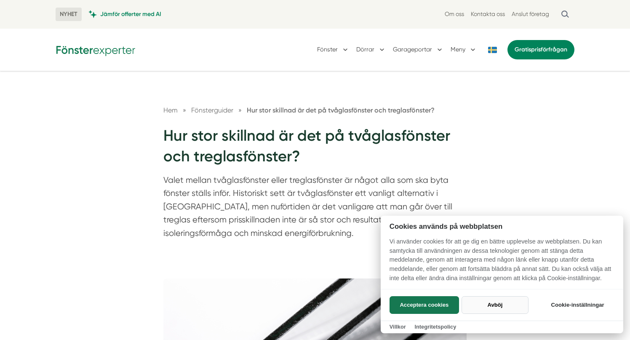
click at [494, 307] on button "Avböj" at bounding box center [494, 305] width 67 height 18
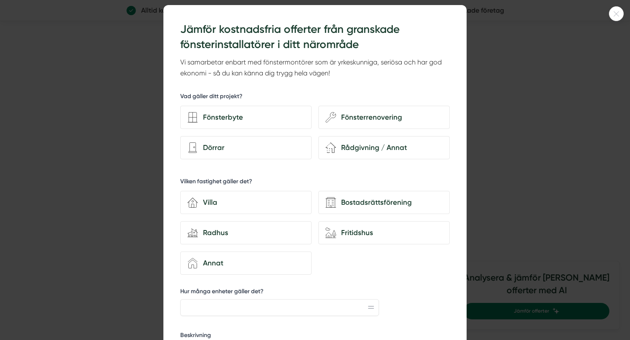
scroll to position [32, 0]
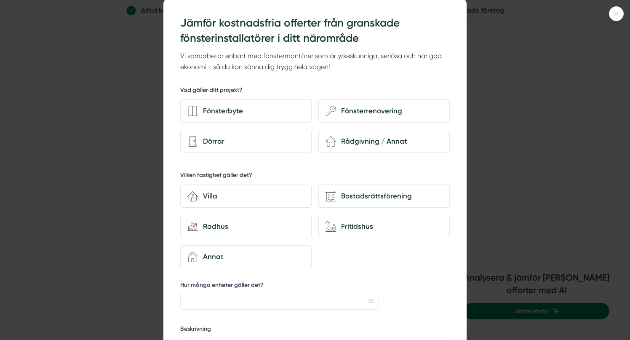
click at [618, 11] on icon at bounding box center [616, 13] width 14 height 5
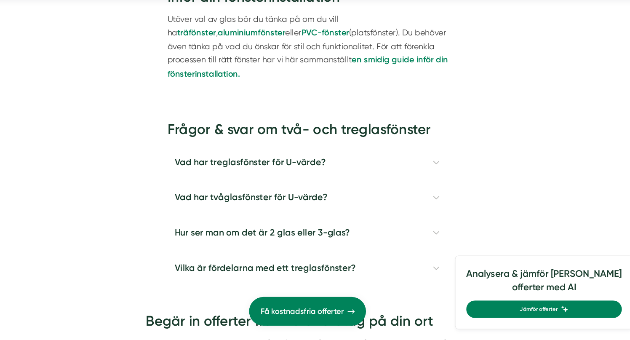
scroll to position [2517, 0]
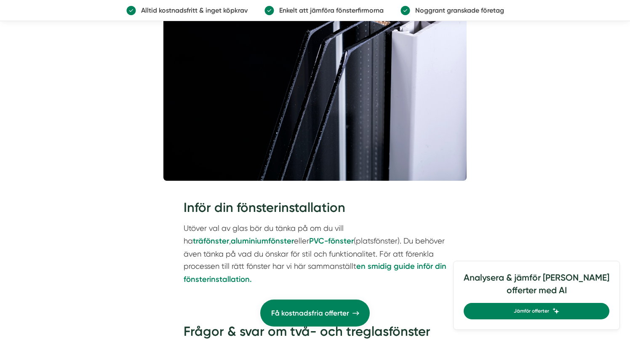
scroll to position [2285, 0]
